Goal: Information Seeking & Learning: Understand process/instructions

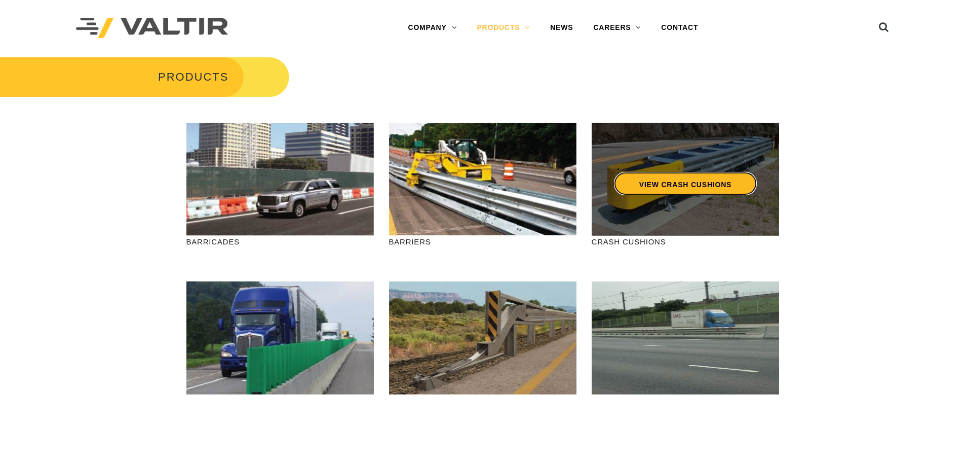
click at [675, 186] on link "VIEW CRASH CUSHIONS" at bounding box center [685, 183] width 143 height 23
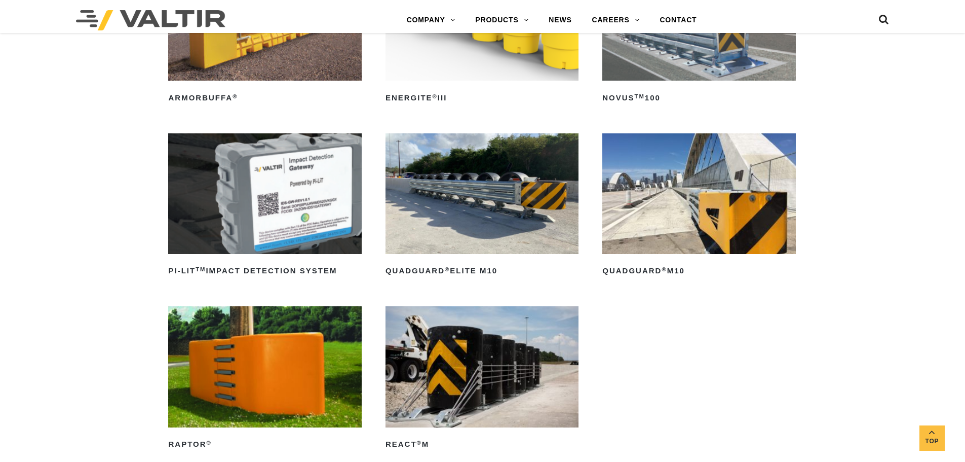
scroll to position [203, 0]
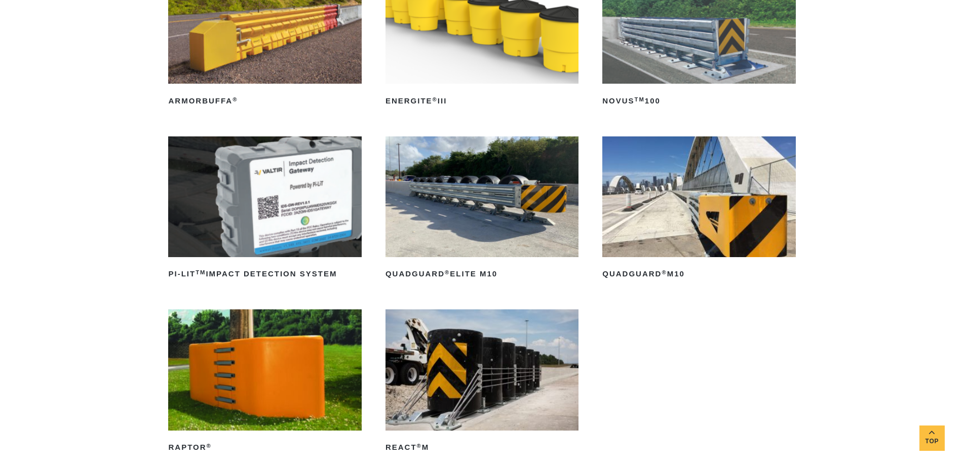
click at [732, 206] on img at bounding box center [698, 196] width 193 height 121
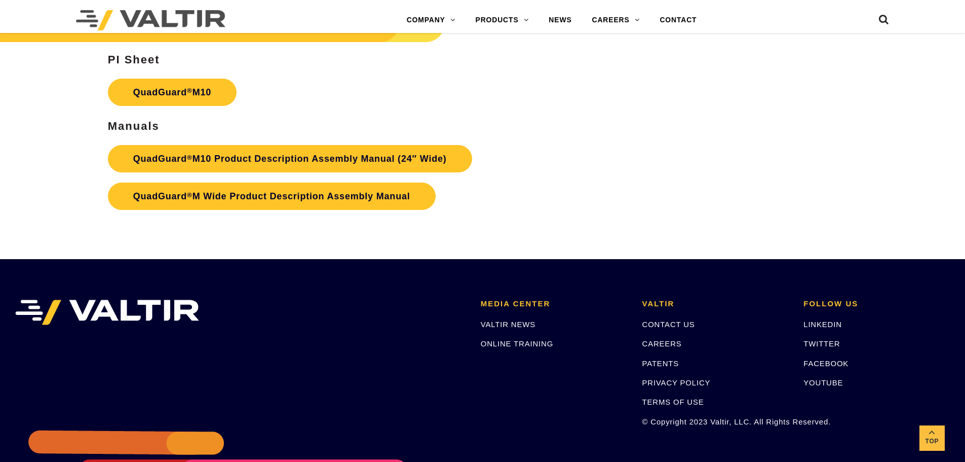
scroll to position [3781, 0]
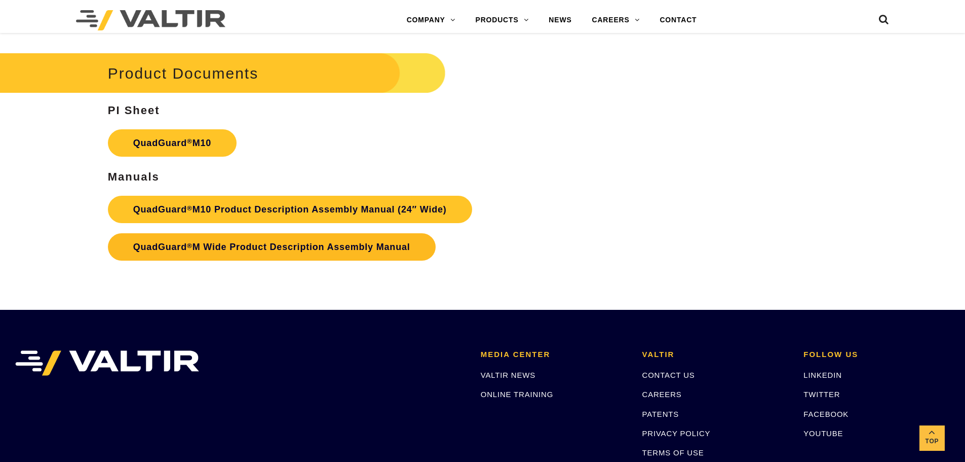
click at [307, 239] on link "QuadGuard ® M Wide Product Description Assembly Manual" at bounding box center [272, 246] width 328 height 27
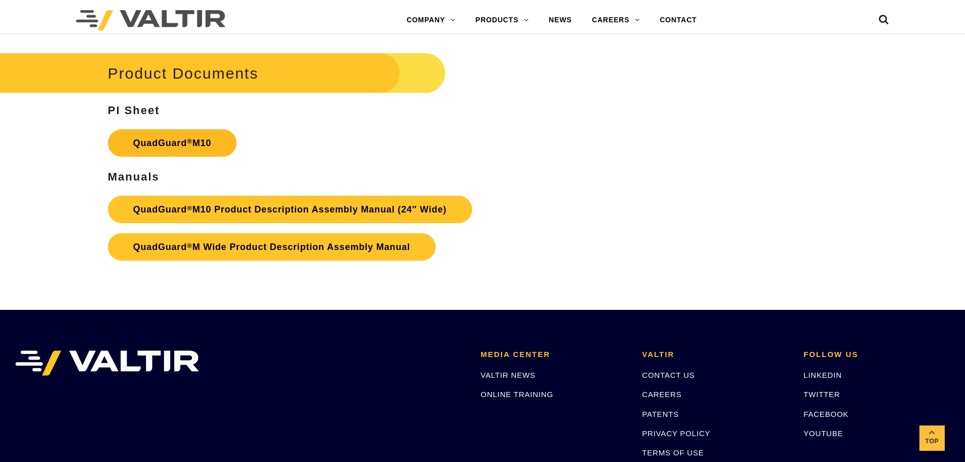
click at [189, 149] on link "QuadGuard ® M10" at bounding box center [172, 142] width 129 height 27
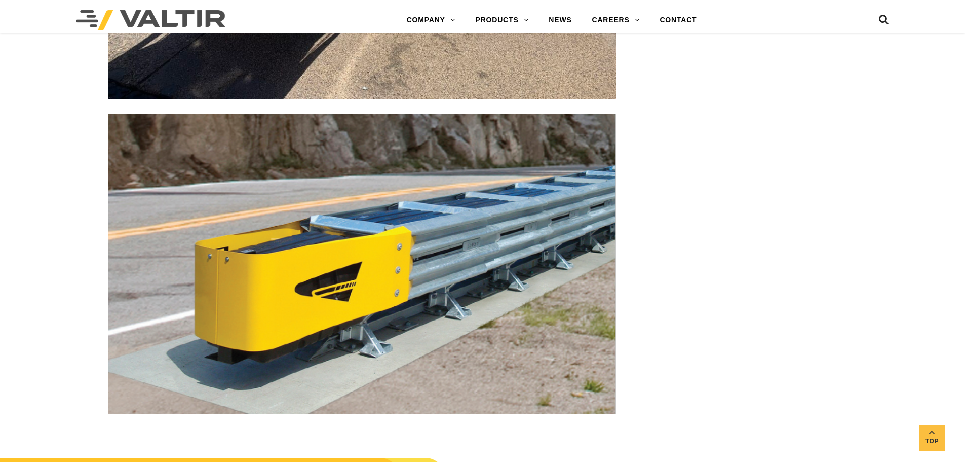
scroll to position [3224, 0]
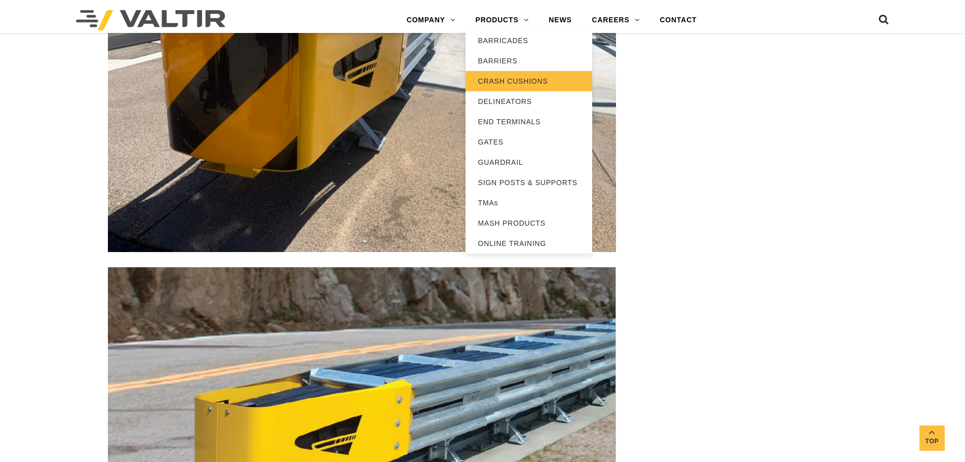
click at [514, 84] on link "CRASH CUSHIONS" at bounding box center [529, 81] width 127 height 20
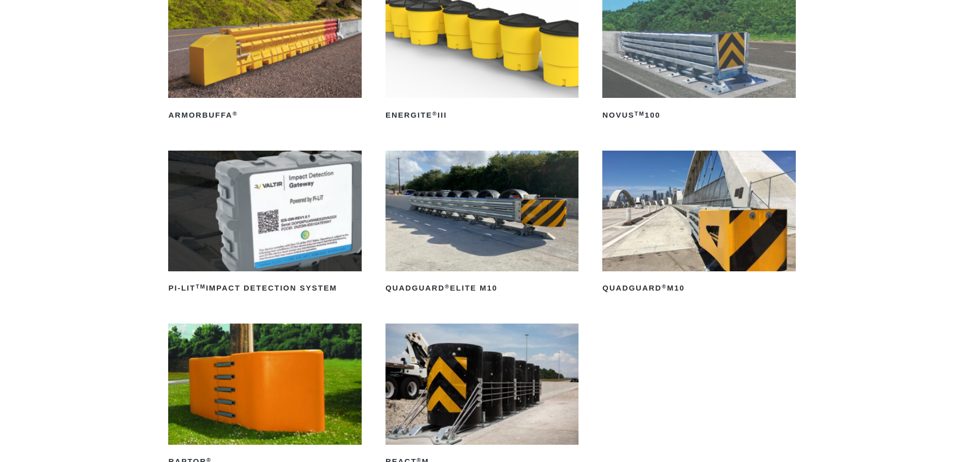
scroll to position [253, 0]
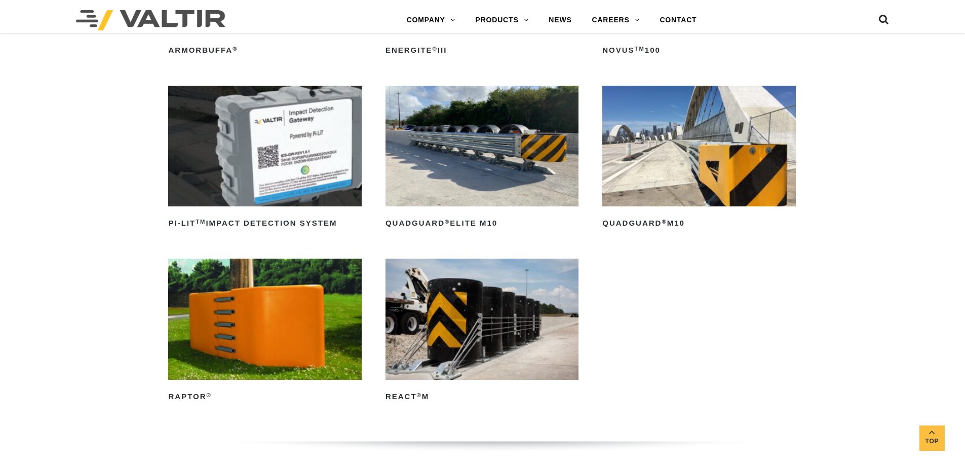
click at [463, 137] on img at bounding box center [482, 146] width 193 height 121
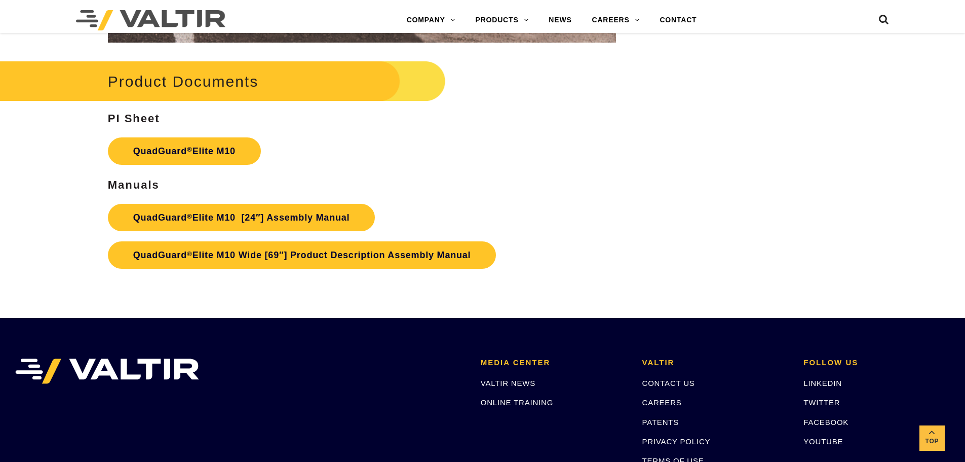
scroll to position [5379, 0]
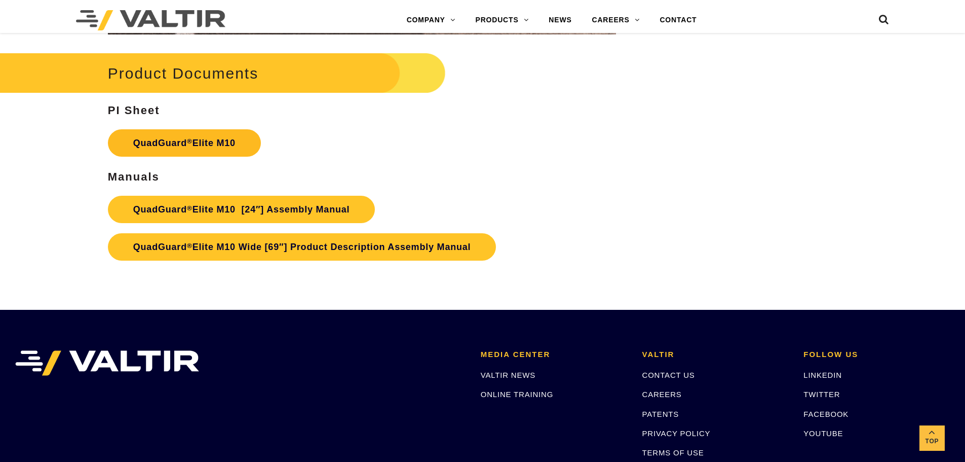
click at [197, 133] on link "QuadGuard ® Elite M10" at bounding box center [184, 142] width 153 height 27
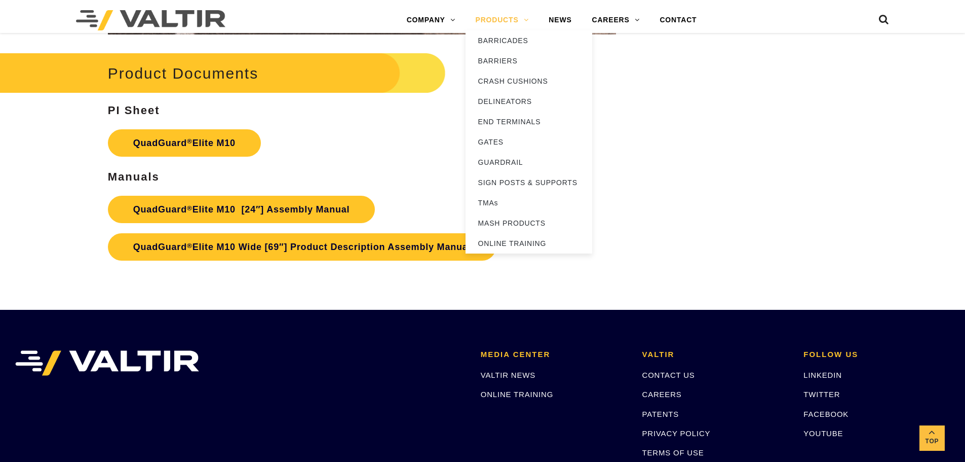
click at [495, 16] on link "PRODUCTS" at bounding box center [502, 20] width 73 height 20
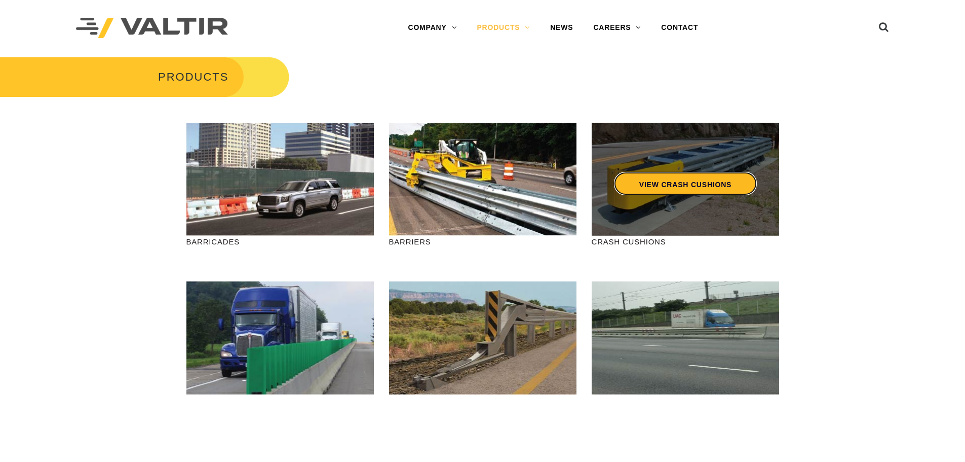
click at [685, 189] on link "VIEW CRASH CUSHIONS" at bounding box center [685, 183] width 143 height 23
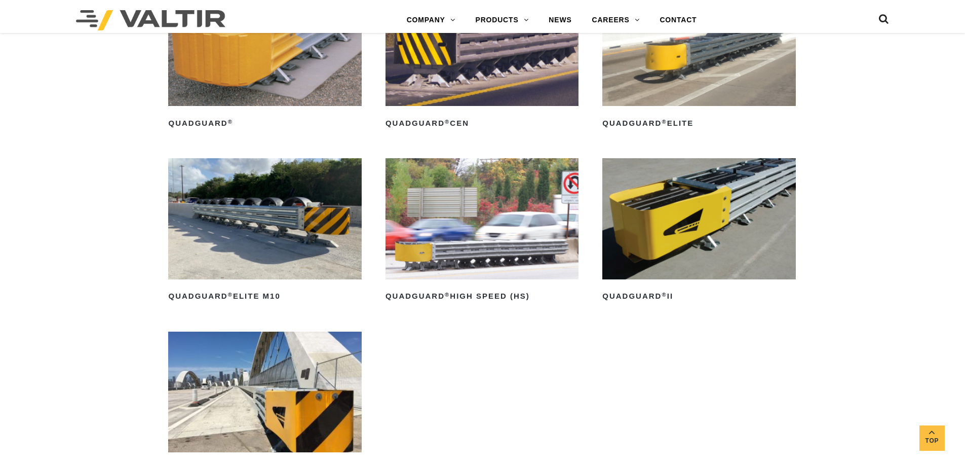
scroll to position [760, 0]
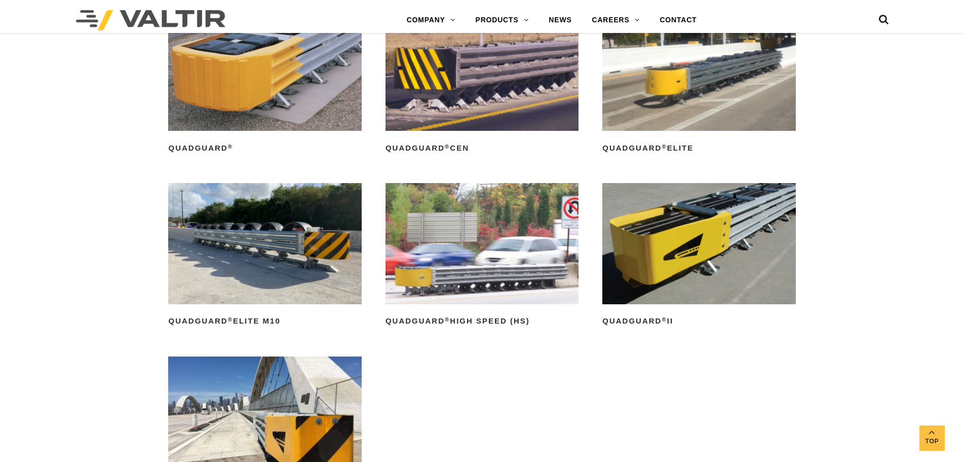
click at [246, 83] on img at bounding box center [264, 70] width 193 height 121
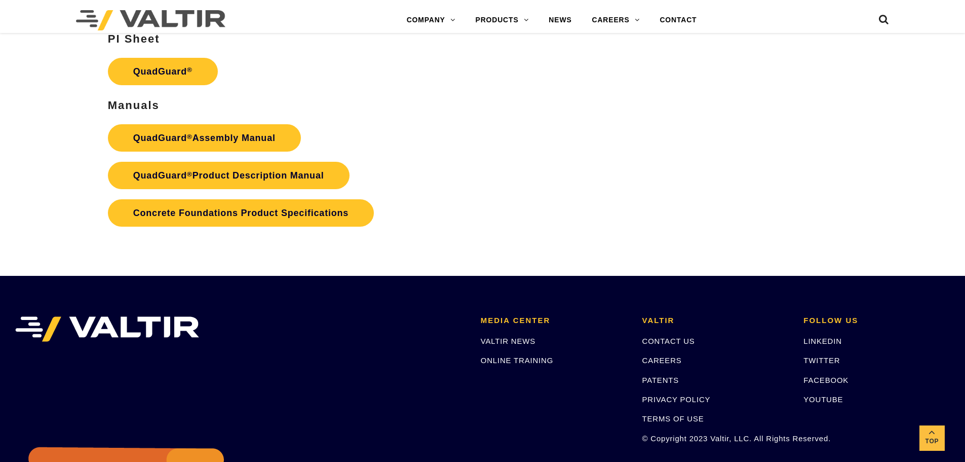
scroll to position [2095, 0]
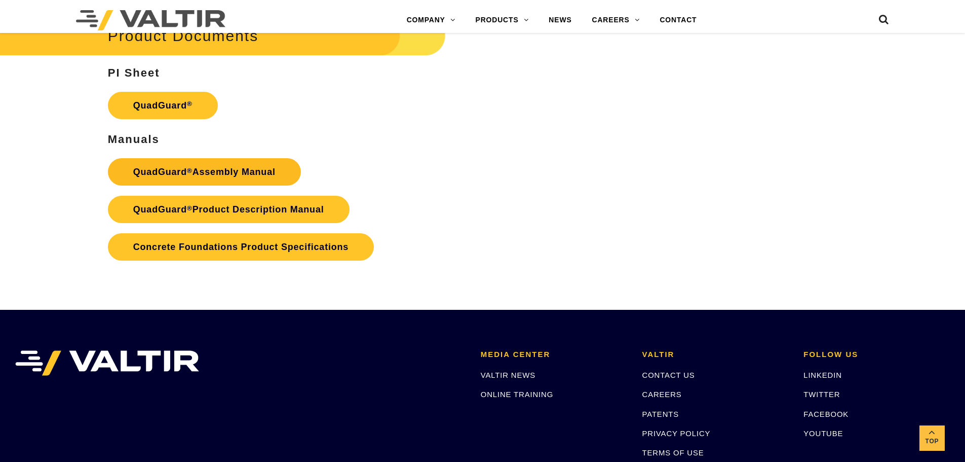
click at [207, 171] on link "QuadGuard ® Assembly Manual" at bounding box center [204, 171] width 193 height 27
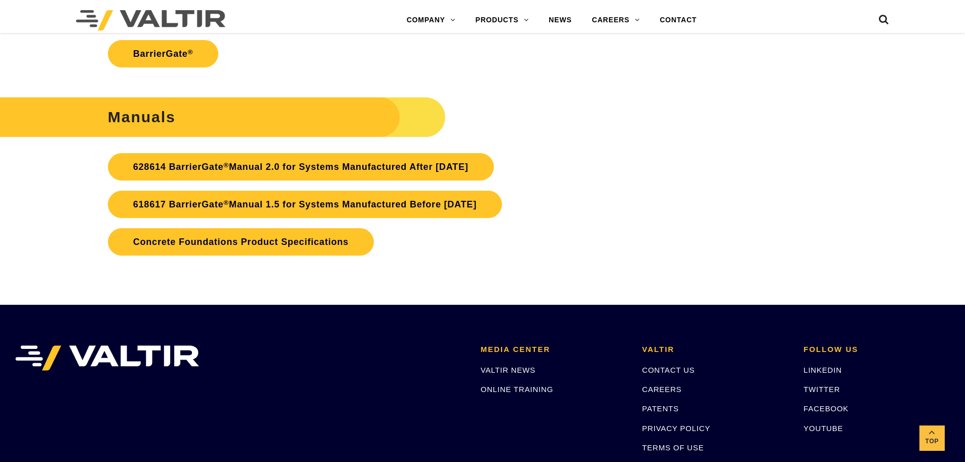
scroll to position [2414, 0]
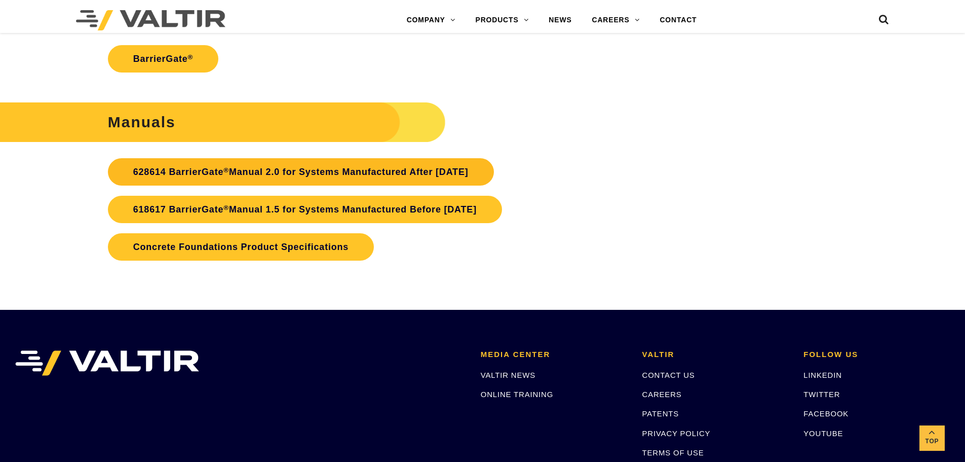
click at [350, 175] on link "628614 BarrierGate ® Manual 2.0 for Systems Manufactured After [DATE]" at bounding box center [301, 171] width 386 height 27
